Goal: Navigation & Orientation: Find specific page/section

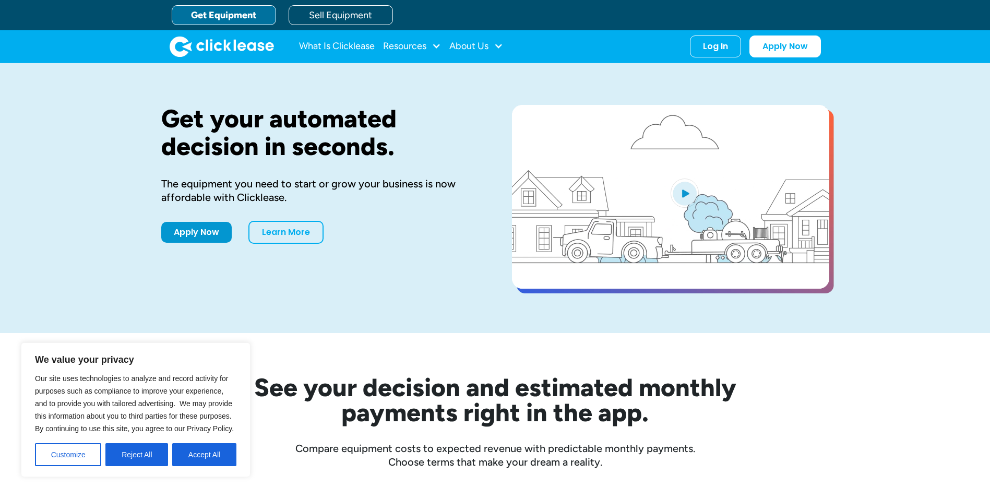
click at [215, 453] on button "Accept All" at bounding box center [204, 454] width 64 height 23
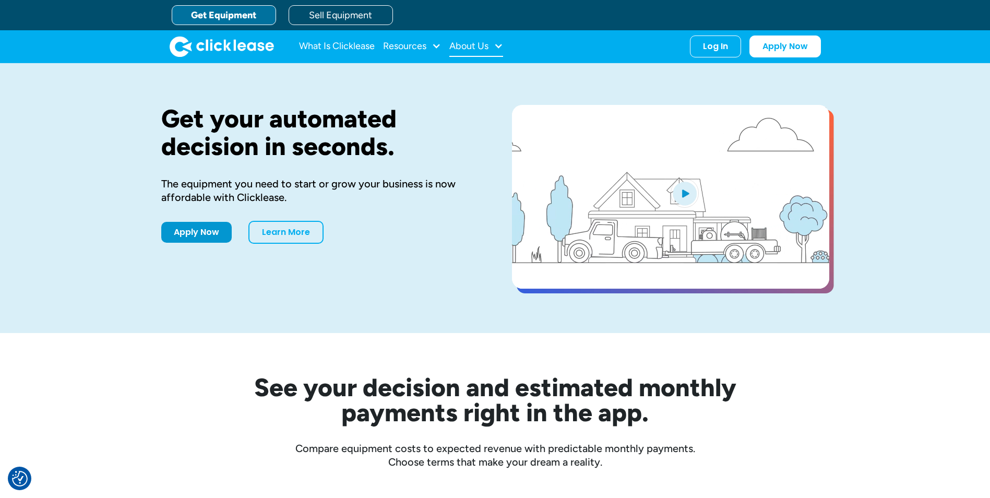
click at [500, 45] on div at bounding box center [498, 45] width 9 height 9
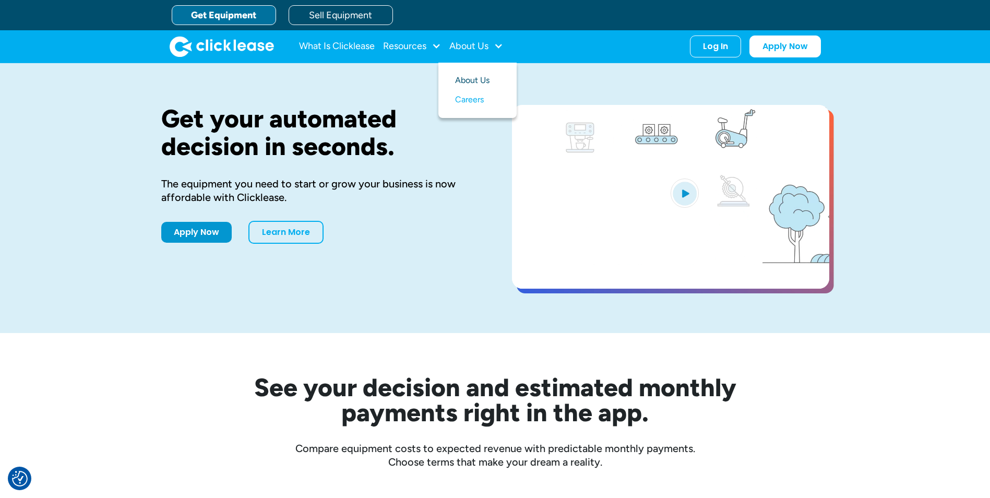
click at [473, 78] on link "About Us" at bounding box center [477, 80] width 45 height 19
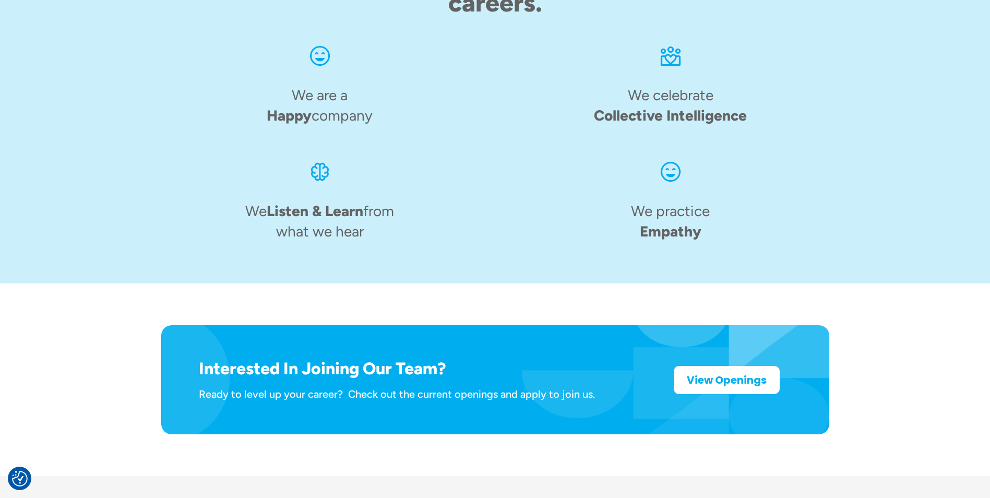
scroll to position [1602, 0]
